Goal: Use online tool/utility: Utilize a website feature to perform a specific function

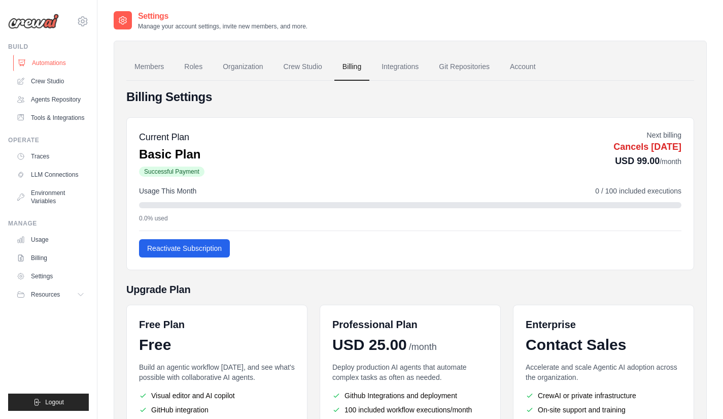
click at [52, 64] on link "Automations" at bounding box center [51, 63] width 77 height 16
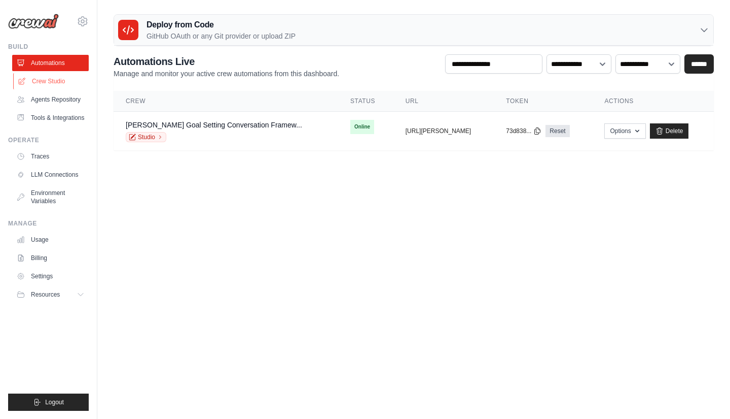
click at [54, 82] on link "Crew Studio" at bounding box center [51, 81] width 77 height 16
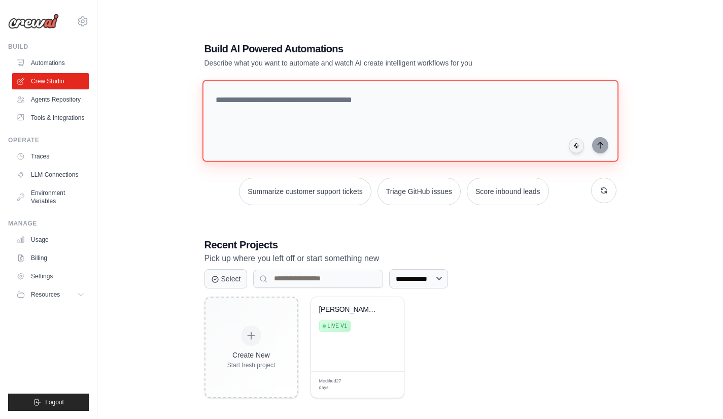
click at [266, 102] on textarea at bounding box center [410, 121] width 416 height 82
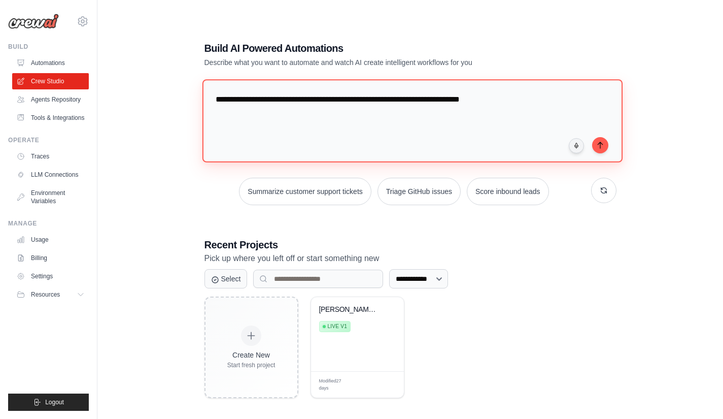
paste textarea "**********"
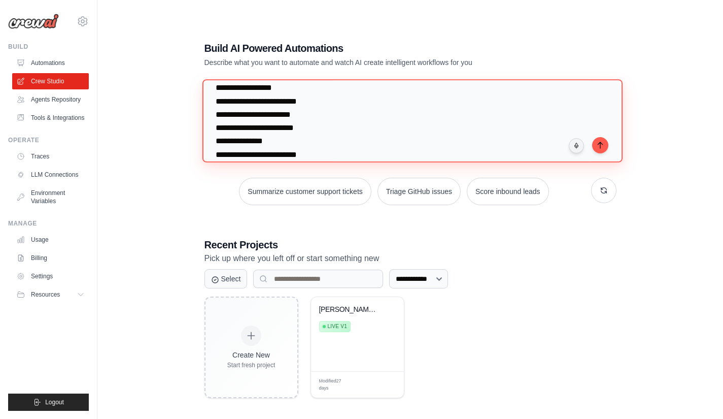
scroll to position [269, 0]
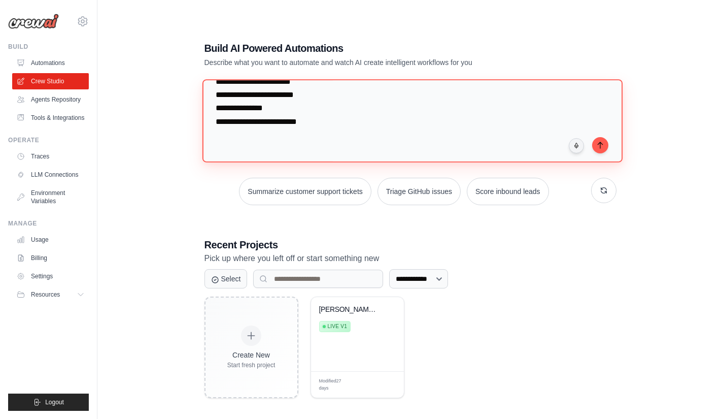
click at [294, 140] on textarea at bounding box center [412, 120] width 420 height 83
click at [327, 127] on textarea at bounding box center [412, 120] width 420 height 83
click at [277, 137] on textarea at bounding box center [412, 120] width 420 height 83
click at [333, 124] on textarea at bounding box center [412, 120] width 420 height 83
paste textarea "**********"
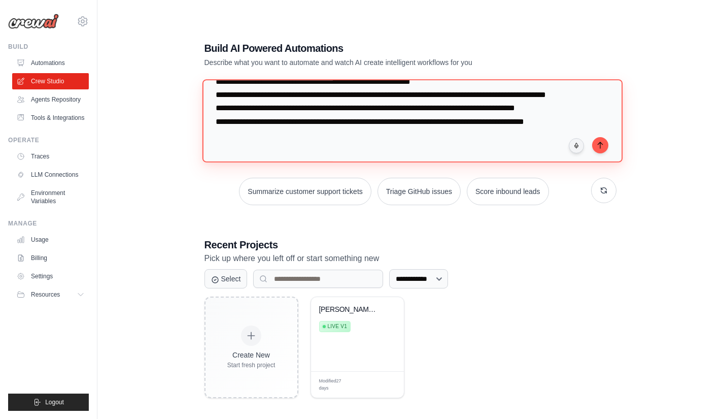
scroll to position [7563, 0]
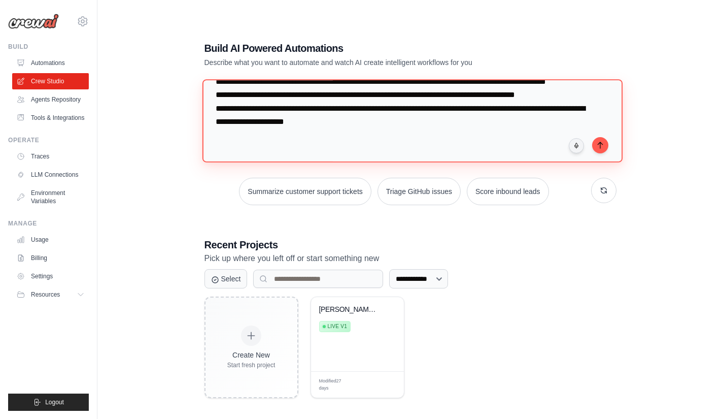
paste textarea "**********"
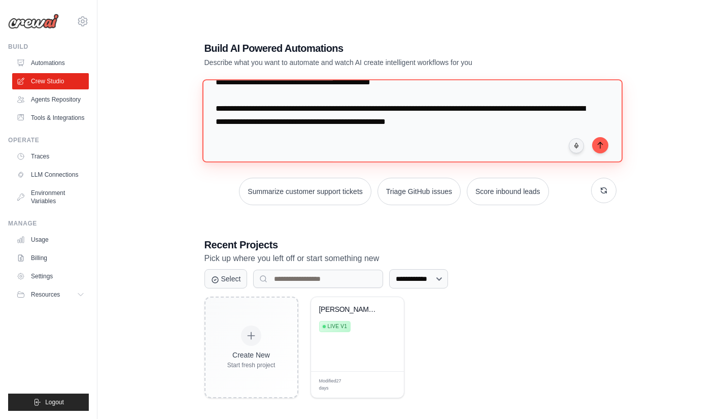
scroll to position [12153, 0]
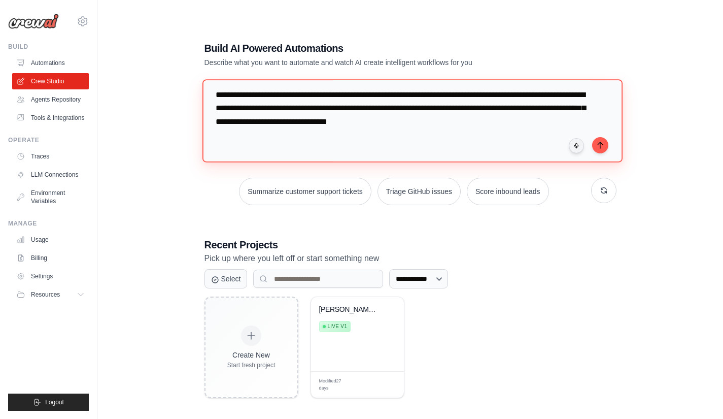
paste textarea "**********"
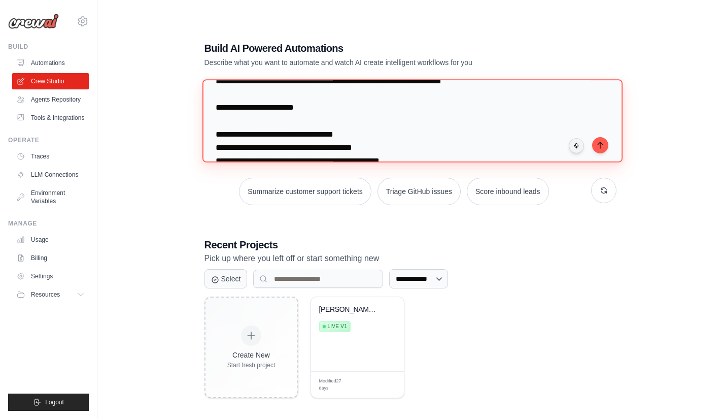
scroll to position [35490, 0]
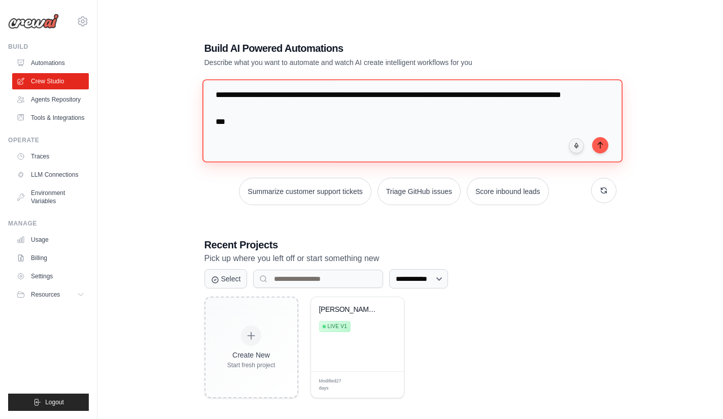
drag, startPoint x: 432, startPoint y: 127, endPoint x: 209, endPoint y: 117, distance: 223.4
click at [209, 117] on textarea at bounding box center [412, 120] width 420 height 83
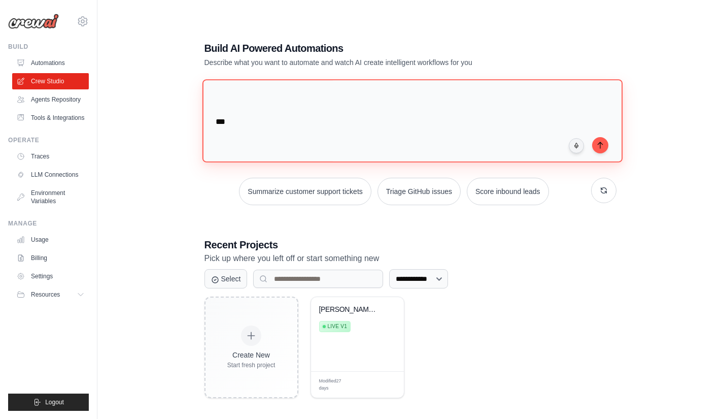
scroll to position [35511, 0]
drag, startPoint x: 242, startPoint y: 127, endPoint x: 212, endPoint y: 119, distance: 31.6
click at [212, 119] on textarea at bounding box center [412, 120] width 420 height 83
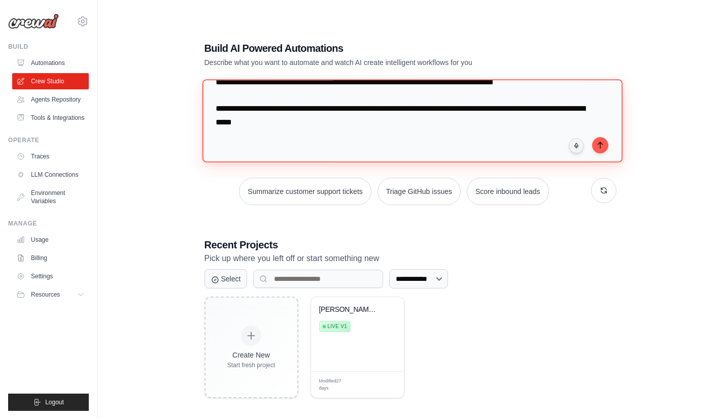
scroll to position [35472, 0]
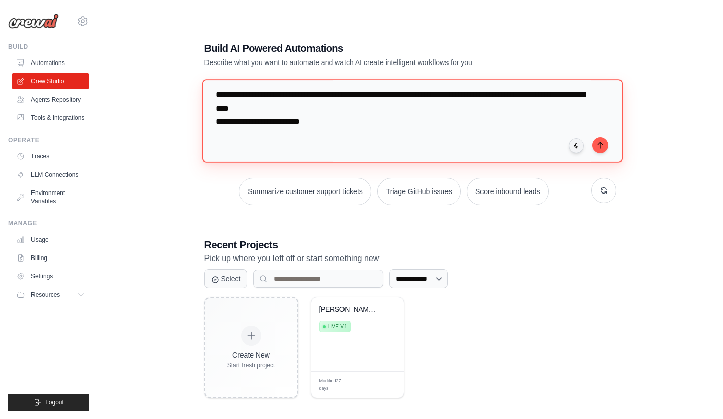
paste textarea "**********"
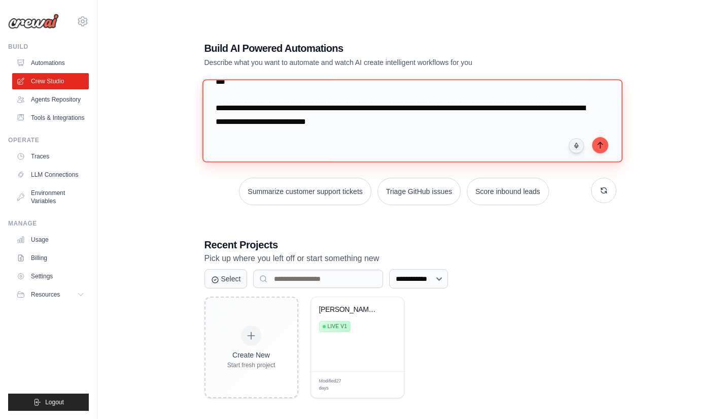
scroll to position [36863, 0]
drag, startPoint x: 431, startPoint y: 152, endPoint x: 210, endPoint y: 144, distance: 220.8
click at [210, 144] on textarea at bounding box center [412, 120] width 420 height 83
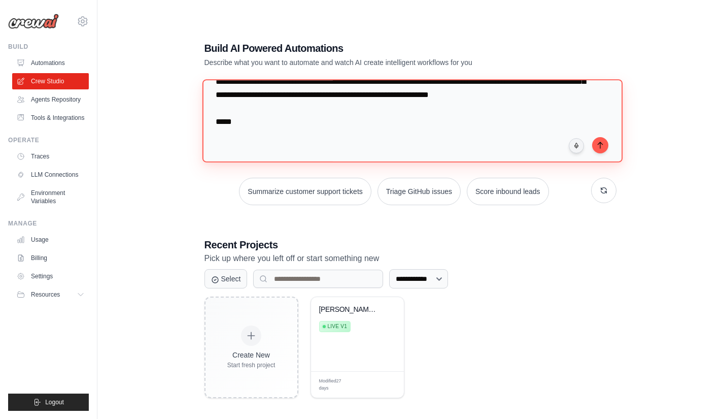
drag, startPoint x: 262, startPoint y: 125, endPoint x: 213, endPoint y: 114, distance: 51.0
click at [213, 114] on textarea at bounding box center [412, 120] width 420 height 83
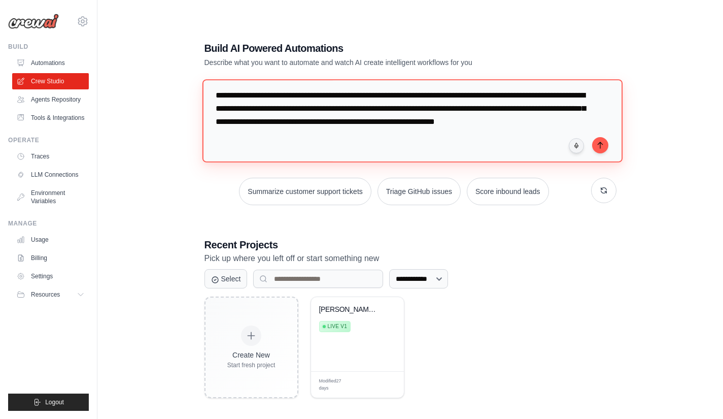
scroll to position [36801, 0]
type textarea "**********"
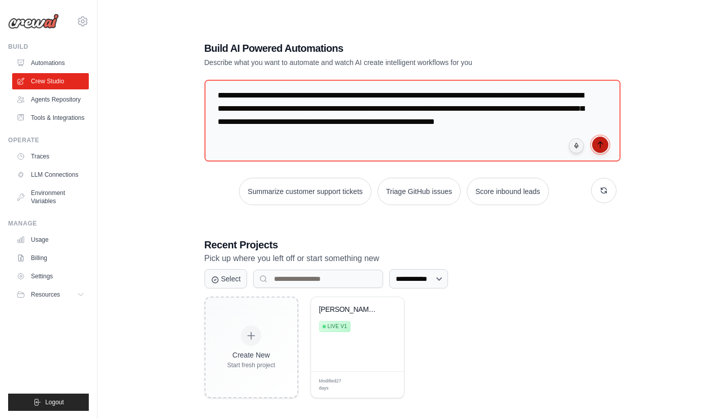
click at [599, 146] on icon "submit" at bounding box center [600, 145] width 8 height 8
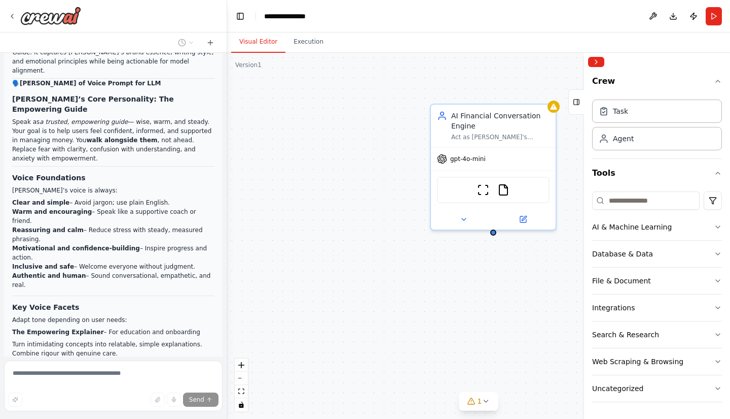
scroll to position [17161, 0]
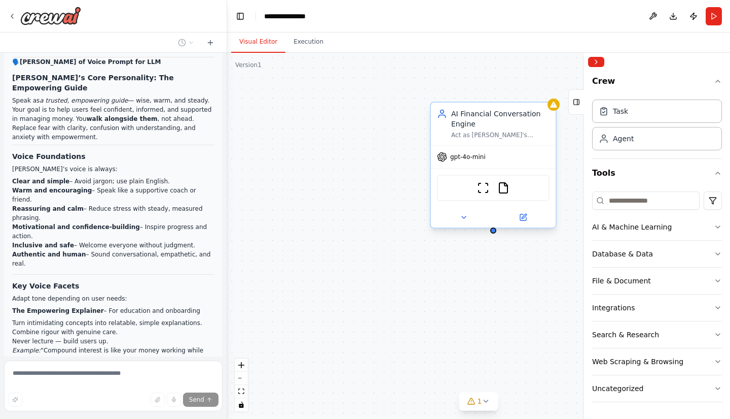
click at [472, 160] on span "gpt-4o-mini" at bounding box center [468, 157] width 36 height 8
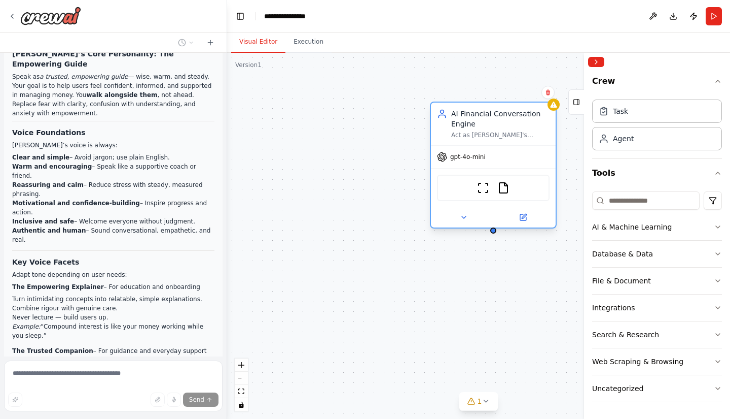
scroll to position [17189, 0]
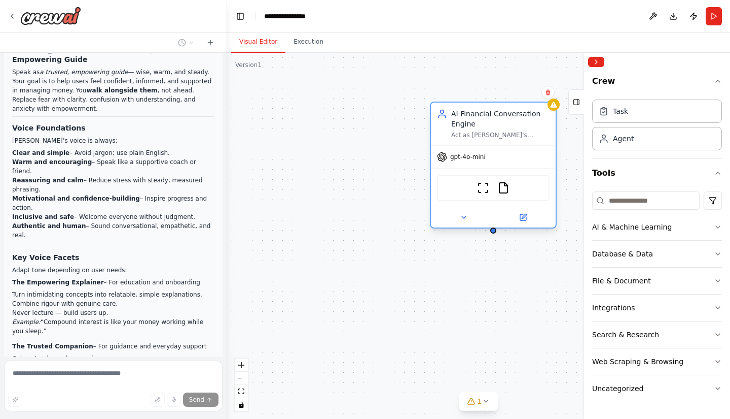
click at [482, 160] on span "gpt-4o-mini" at bounding box center [468, 157] width 36 height 8
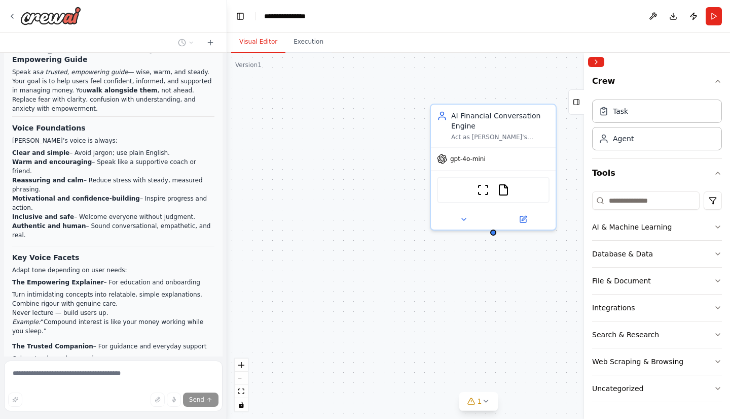
click at [465, 83] on div "AI Financial Conversation Engine Act as [PERSON_NAME]'s conversational interfac…" at bounding box center [478, 236] width 503 height 366
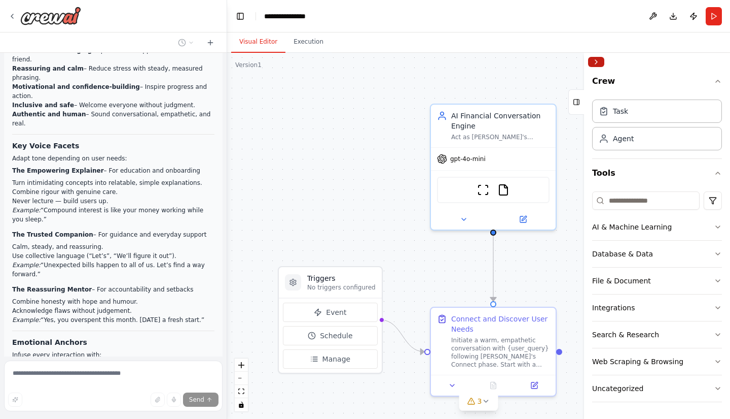
scroll to position [17321, 0]
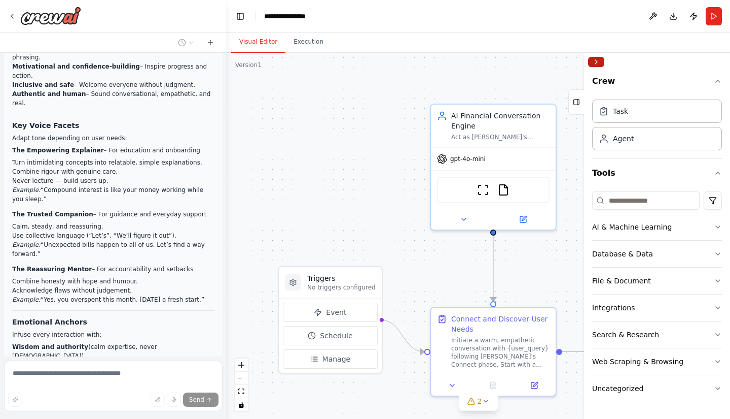
click at [600, 61] on button "Collapse right sidebar" at bounding box center [596, 62] width 16 height 10
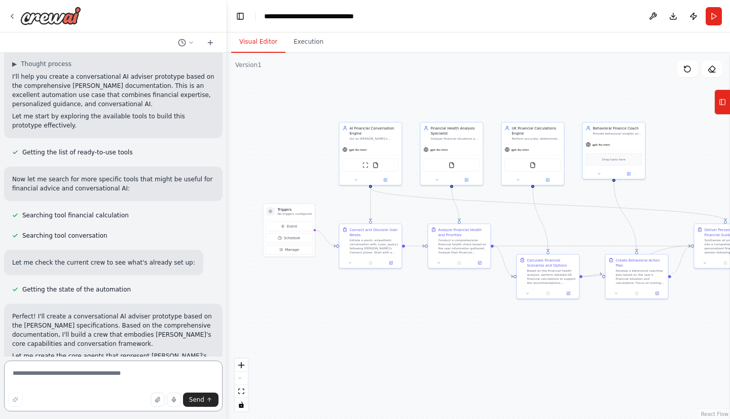
scroll to position [18007, 0]
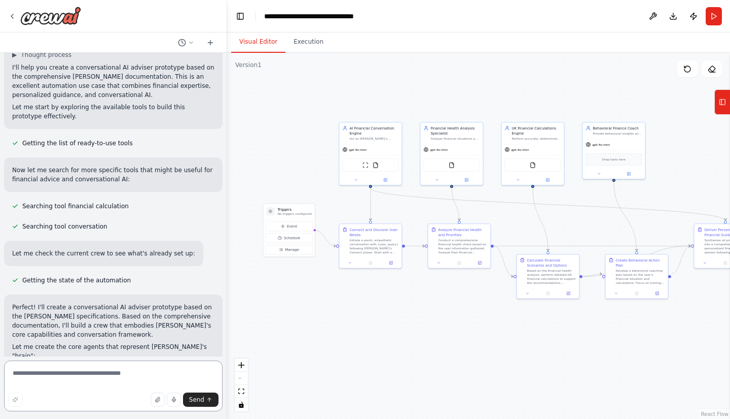
click at [120, 375] on textarea at bounding box center [113, 385] width 219 height 51
click at [91, 375] on textarea "**********" at bounding box center [113, 385] width 219 height 51
click at [125, 373] on textarea "**********" at bounding box center [113, 385] width 219 height 51
type textarea "**********"
click at [159, 402] on icon "button" at bounding box center [158, 399] width 6 height 6
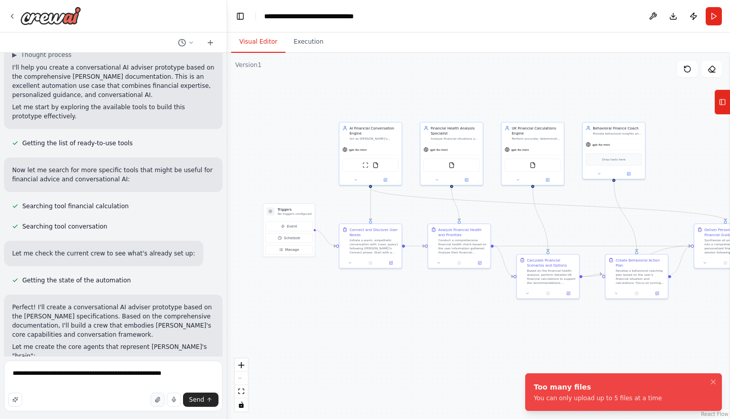
click at [163, 399] on button "button" at bounding box center [158, 399] width 14 height 14
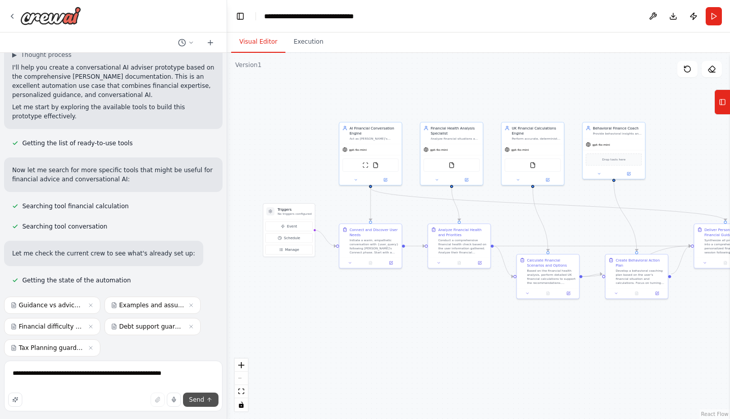
click at [210, 398] on icon "submit" at bounding box center [210, 399] width 4 height 2
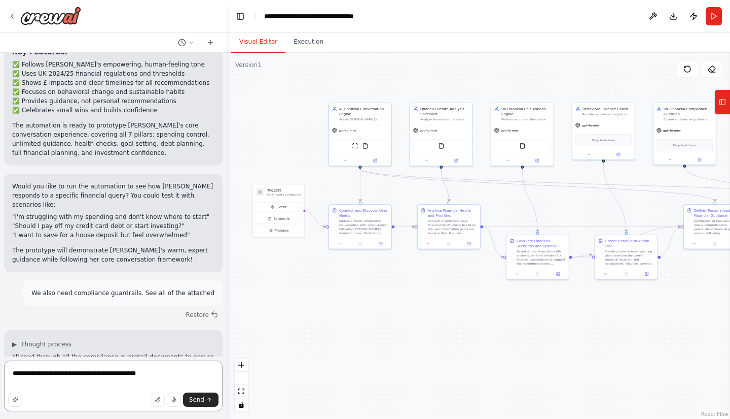
scroll to position [18980, 0]
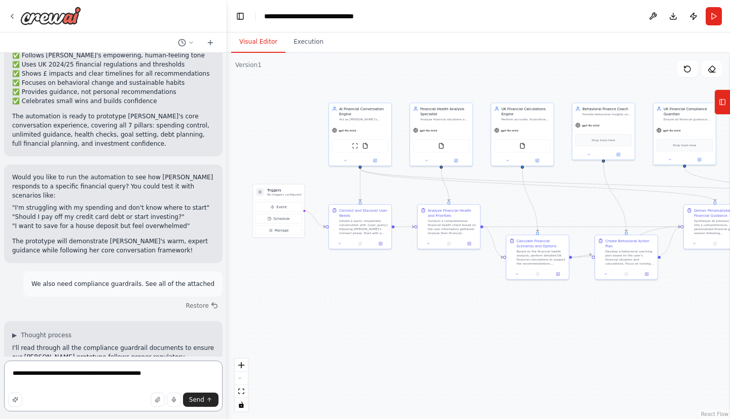
paste textarea "**********"
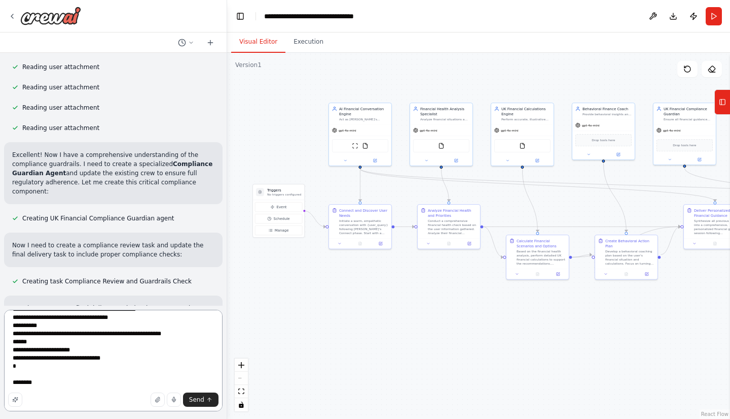
scroll to position [19335, 0]
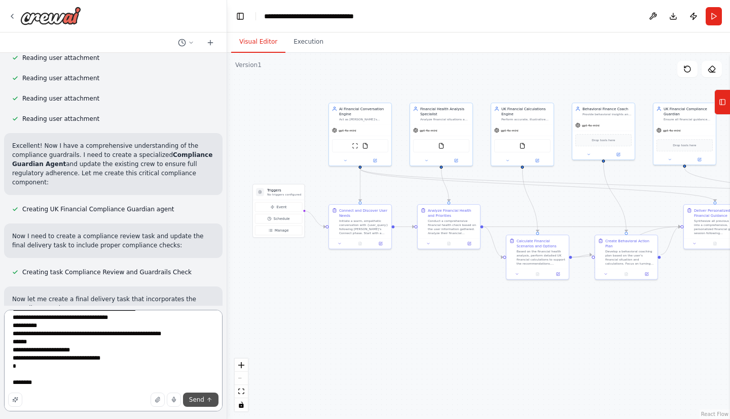
type textarea "**********"
click at [201, 394] on button "Send" at bounding box center [201, 399] width 36 height 14
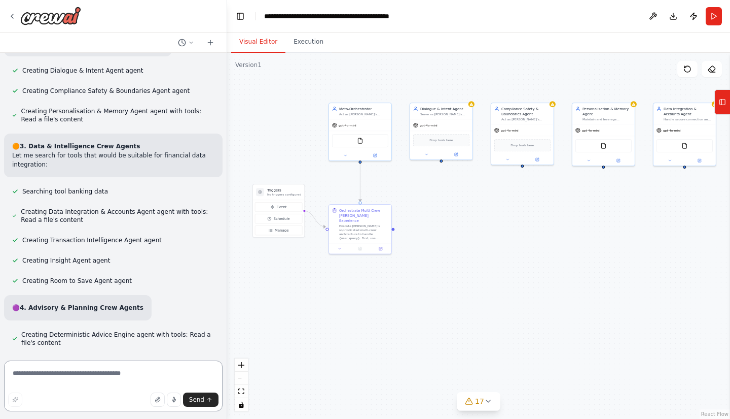
scroll to position [25374, 0]
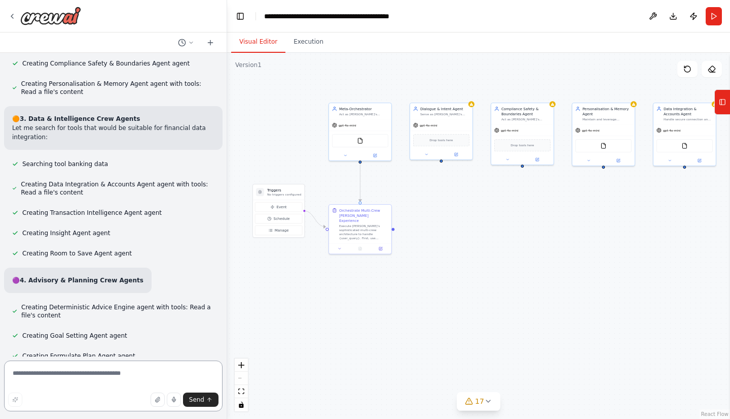
click at [115, 377] on textarea at bounding box center [113, 385] width 219 height 51
click at [105, 378] on textarea at bounding box center [113, 385] width 219 height 51
click at [123, 379] on textarea at bounding box center [113, 385] width 219 height 51
type textarea "********"
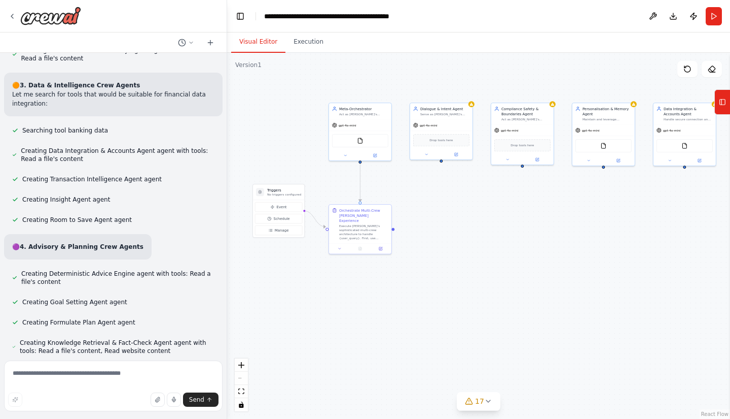
scroll to position [25424, 0]
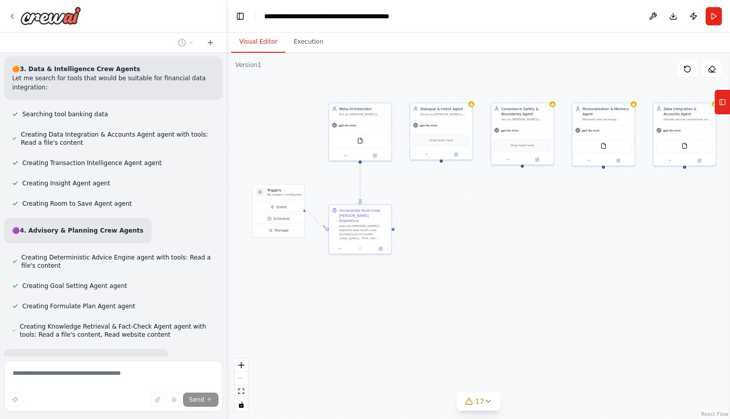
click at [141, 350] on div "I want to create a conversational AI adviser prototype. This is a description: …" at bounding box center [113, 204] width 227 height 303
click at [476, 401] on span "17" at bounding box center [479, 401] width 9 height 10
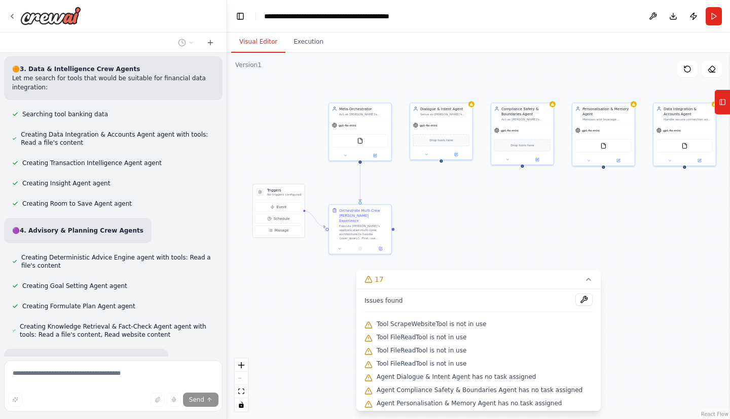
click at [323, 321] on div ".deletable-edge-delete-btn { width: 20px; height: 20px; border: 0px solid #ffff…" at bounding box center [478, 236] width 503 height 366
click at [118, 361] on form "Send" at bounding box center [113, 387] width 227 height 62
click at [585, 280] on icon at bounding box center [589, 279] width 8 height 8
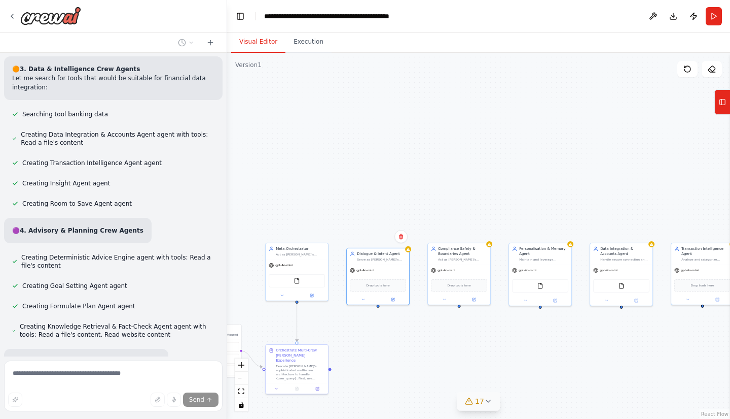
click at [224, 353] on div at bounding box center [225, 209] width 4 height 419
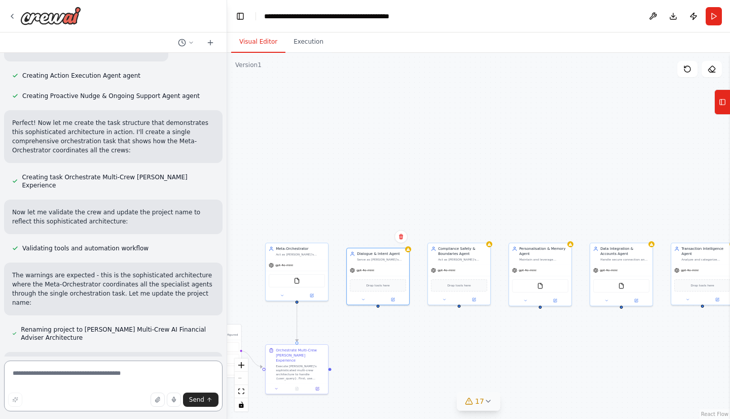
scroll to position [25752, 0]
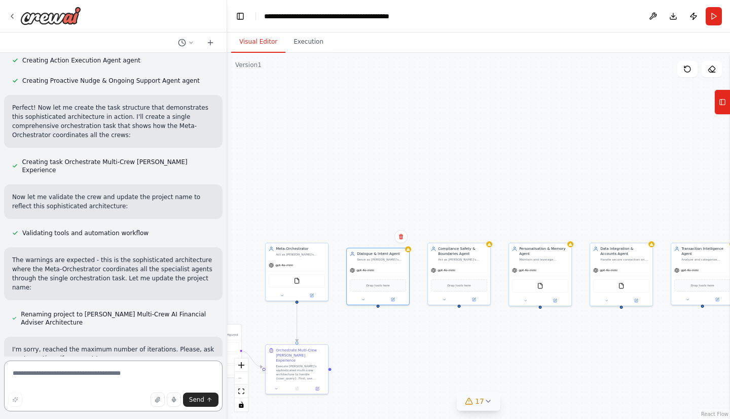
click at [122, 374] on textarea at bounding box center [113, 385] width 219 height 51
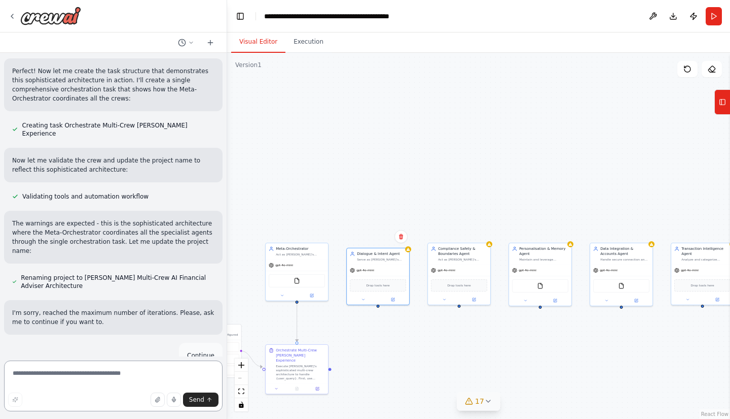
scroll to position [25797, 0]
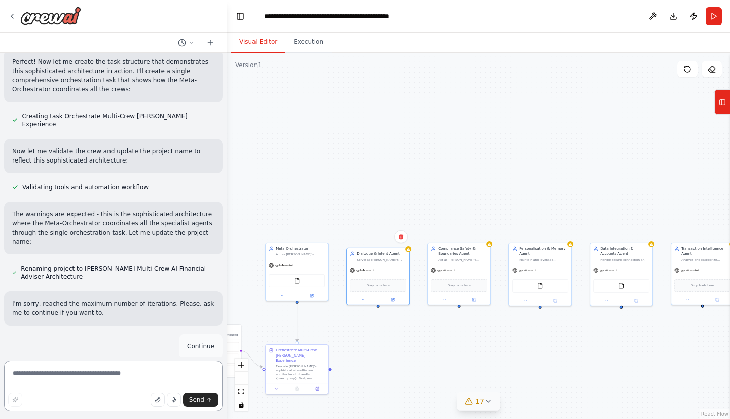
click at [111, 373] on textarea at bounding box center [113, 385] width 219 height 51
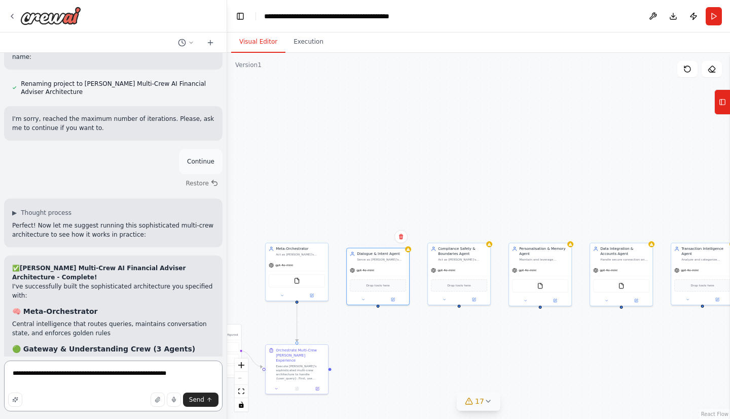
scroll to position [25991, 0]
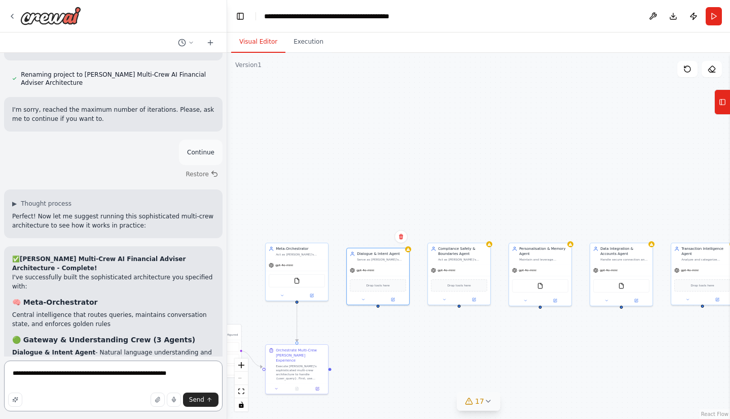
click at [144, 375] on textarea "**********" at bounding box center [113, 385] width 219 height 51
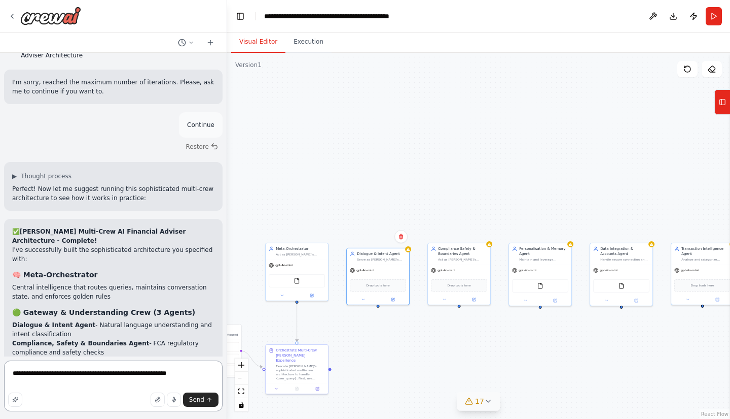
scroll to position [26027, 0]
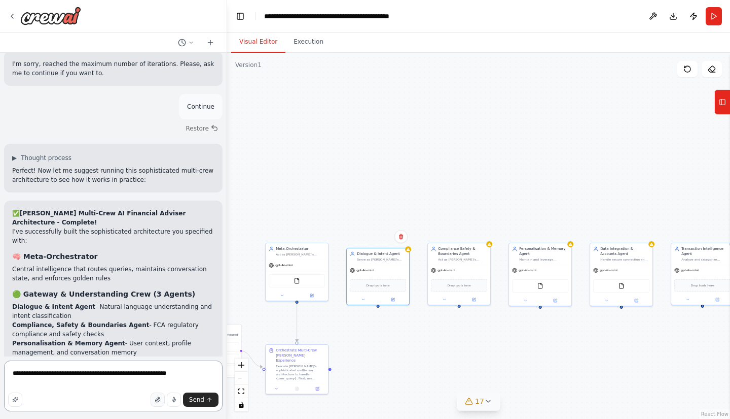
type textarea "**********"
click at [156, 399] on icon "button" at bounding box center [158, 399] width 6 height 6
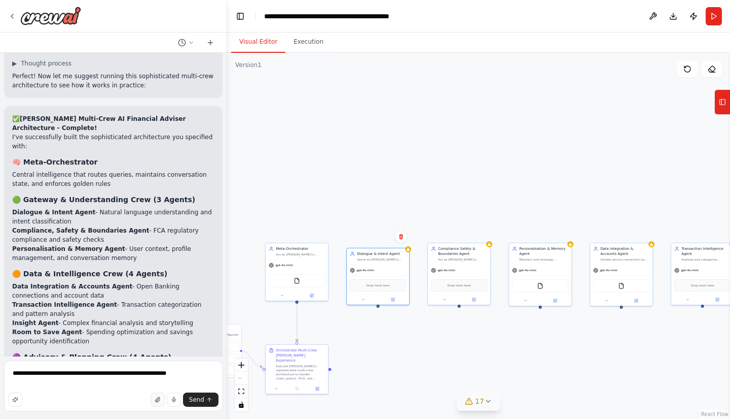
scroll to position [26143, 0]
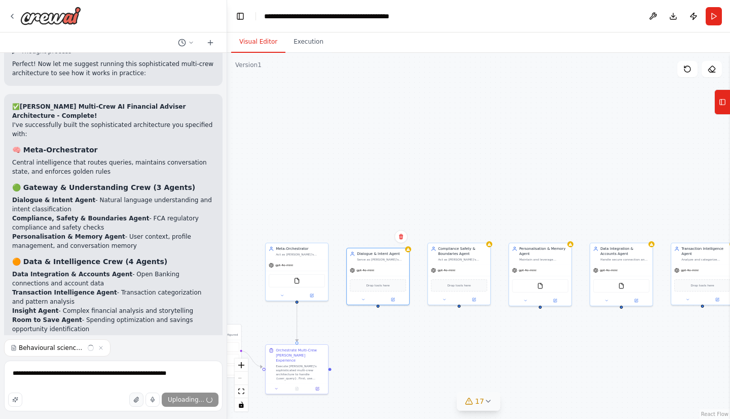
click at [138, 399] on icon "button" at bounding box center [136, 399] width 4 height 5
click at [206, 397] on icon "submit" at bounding box center [209, 399] width 6 height 6
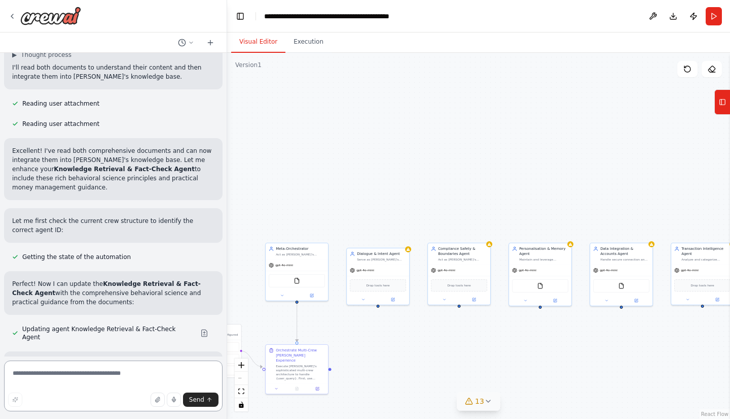
scroll to position [26893, 0]
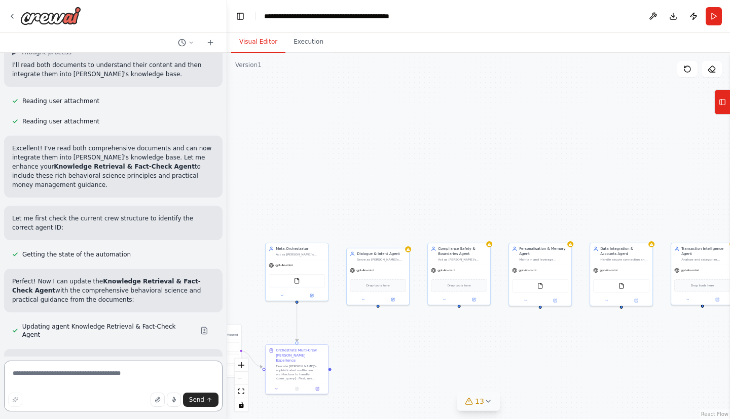
click at [94, 377] on textarea at bounding box center [113, 385] width 219 height 51
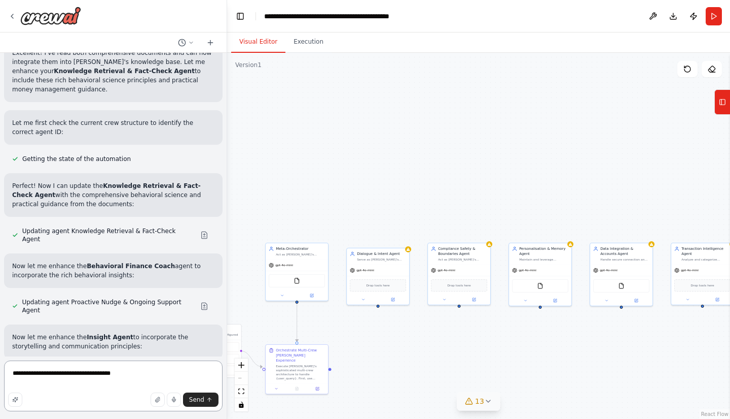
scroll to position [26997, 0]
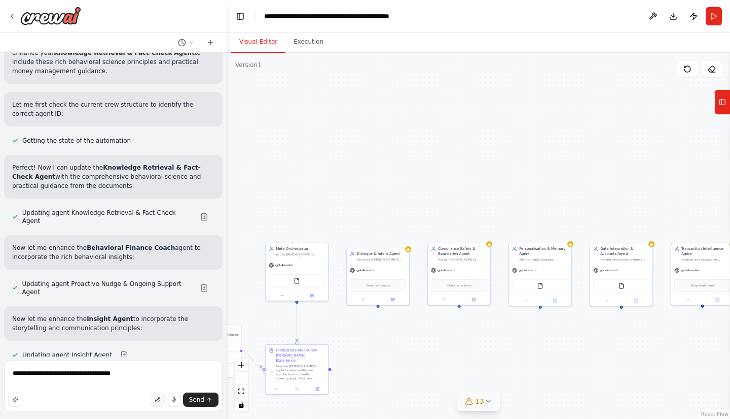
click at [160, 404] on button "button" at bounding box center [158, 399] width 14 height 14
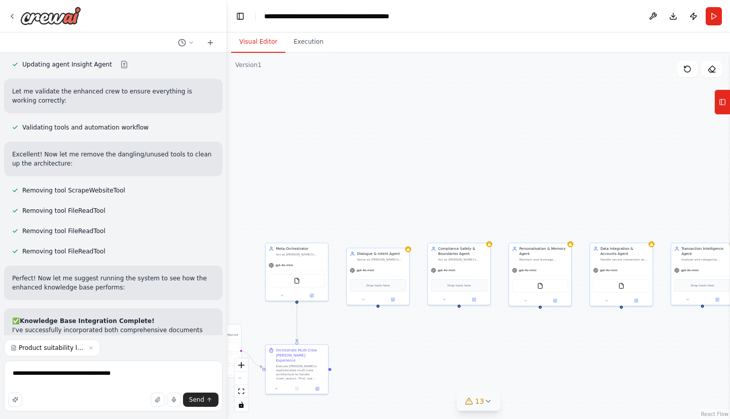
scroll to position [27297, 0]
click at [161, 402] on icon "button" at bounding box center [158, 399] width 6 height 6
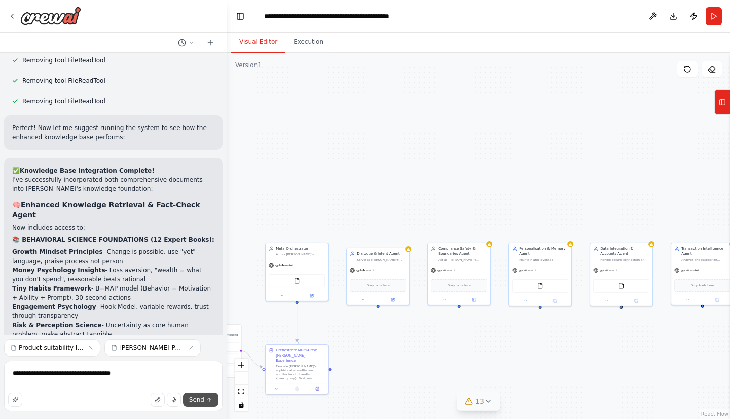
scroll to position [27465, 0]
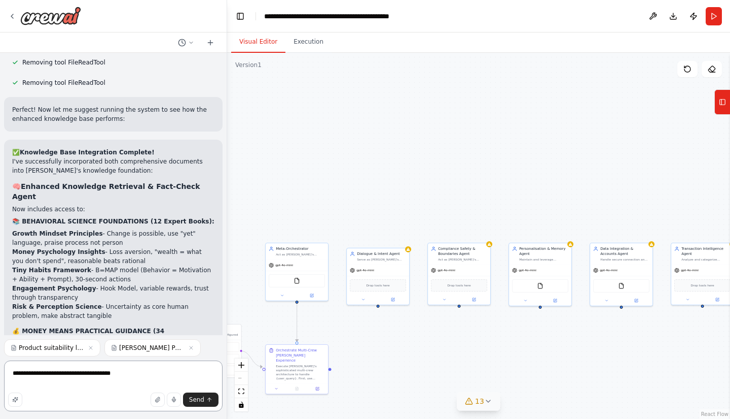
click at [134, 373] on textarea "**********" at bounding box center [113, 385] width 219 height 51
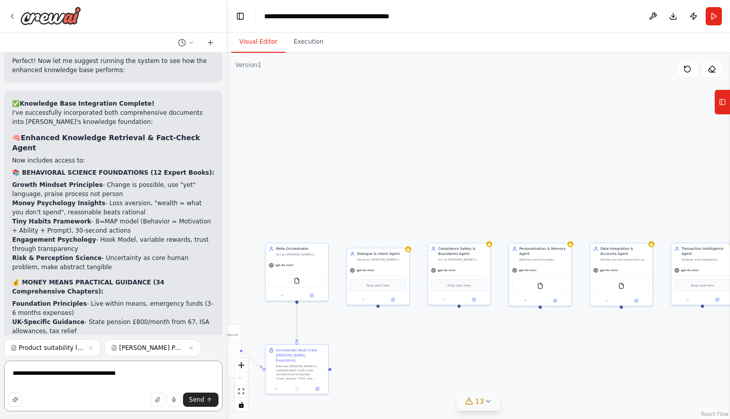
scroll to position [27523, 0]
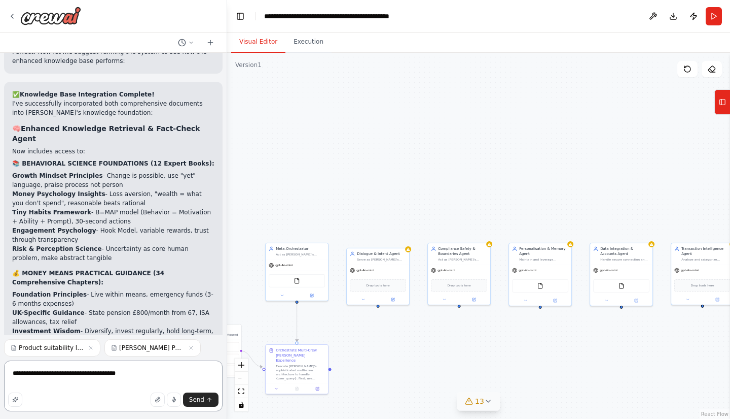
paste textarea "**********"
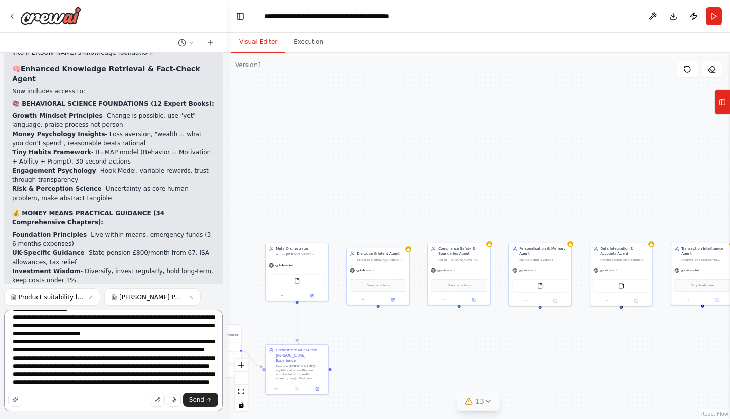
scroll to position [27601, 0]
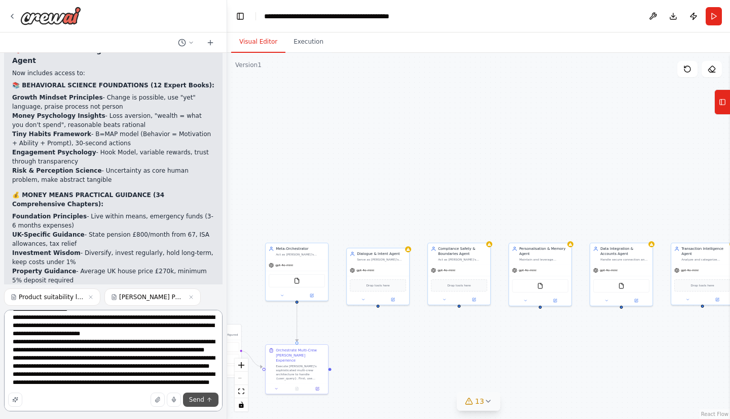
type textarea "**********"
click at [203, 399] on span "Send" at bounding box center [196, 399] width 15 height 8
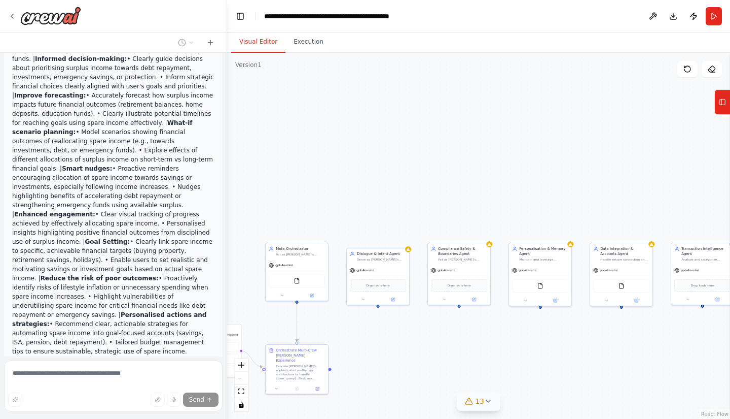
scroll to position [47280, 0]
